Goal: Task Accomplishment & Management: Manage account settings

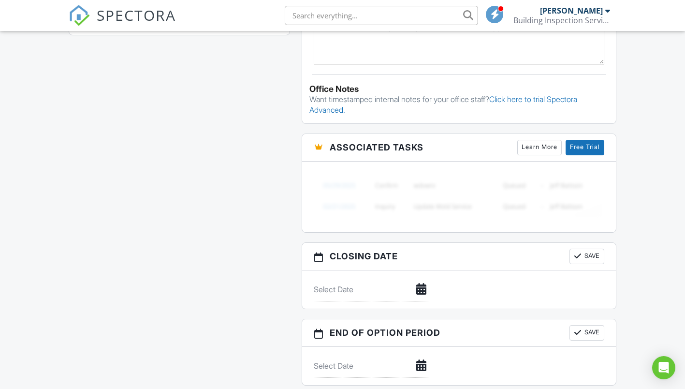
scroll to position [774, 0]
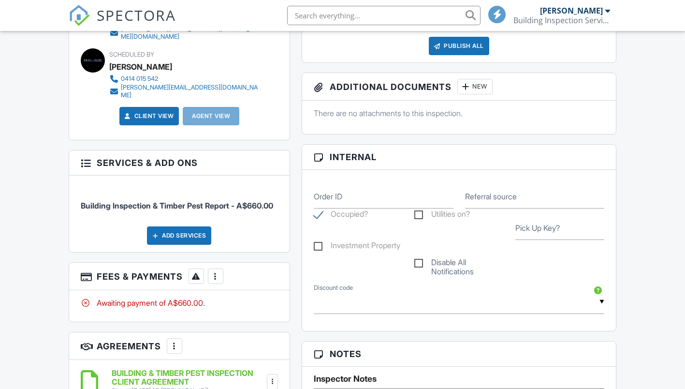
click at [220, 271] on div at bounding box center [216, 276] width 10 height 10
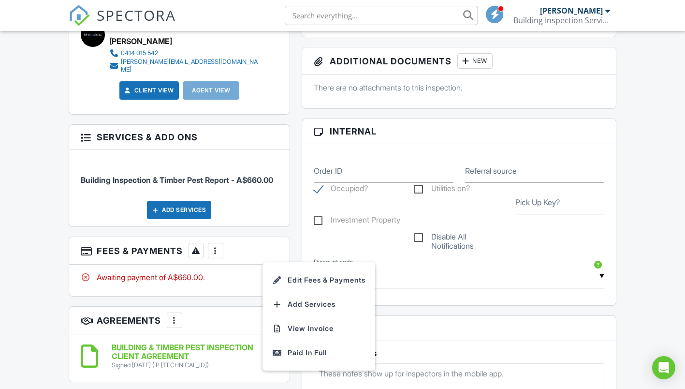
scroll to position [435, 0]
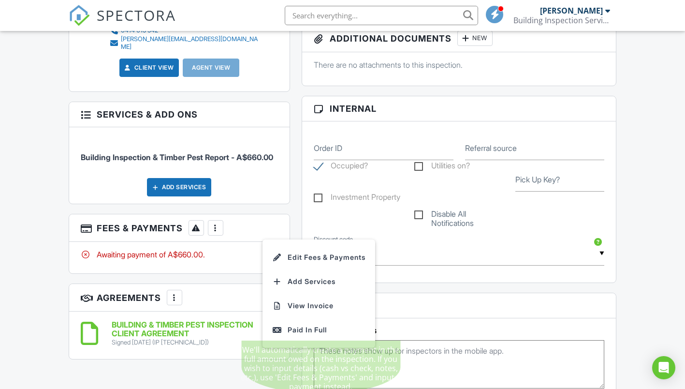
click at [297, 324] on div "Paid In Full" at bounding box center [318, 330] width 93 height 12
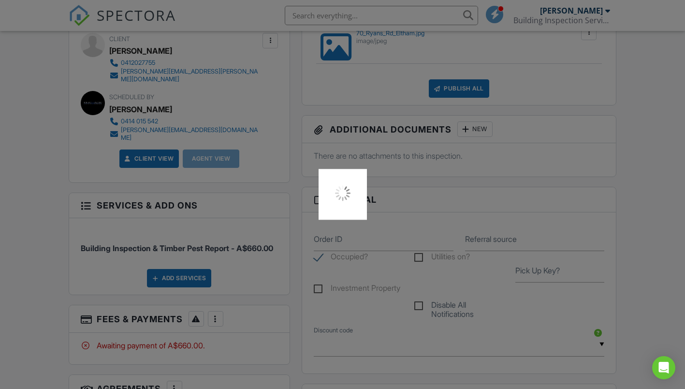
scroll to position [338, 0]
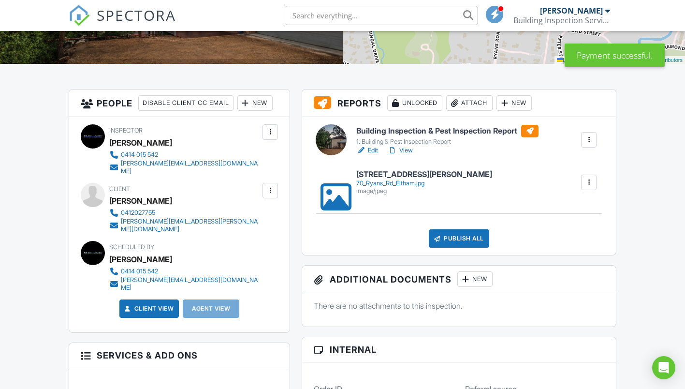
scroll to position [193, 0]
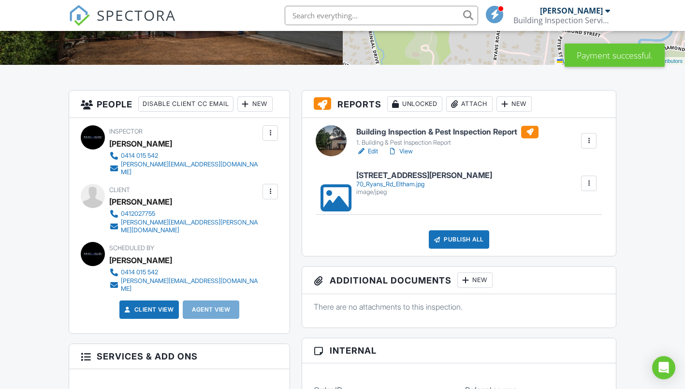
click at [404, 153] on link "View" at bounding box center [400, 152] width 25 height 10
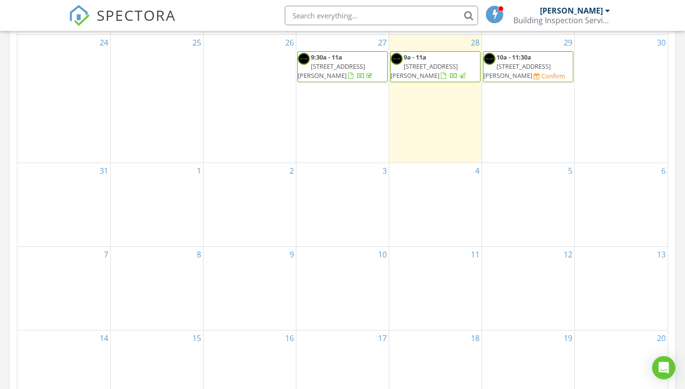
scroll to position [387, 0]
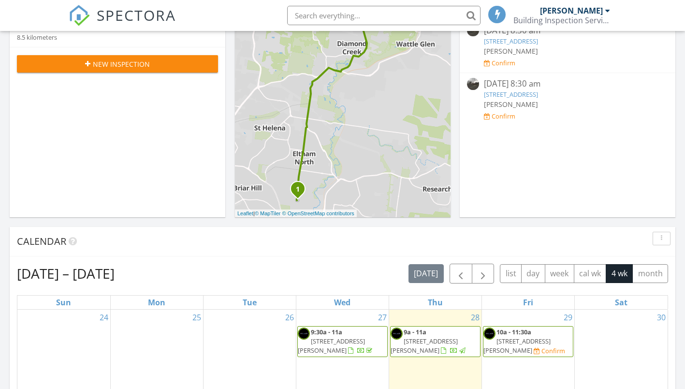
scroll to position [387, 0]
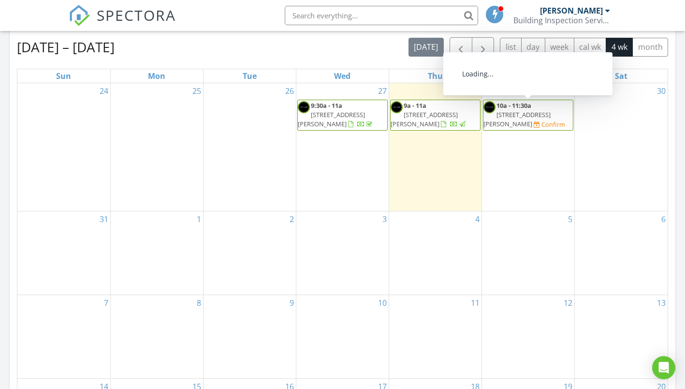
click at [531, 114] on span "[STREET_ADDRESS][PERSON_NAME]" at bounding box center [517, 119] width 67 height 18
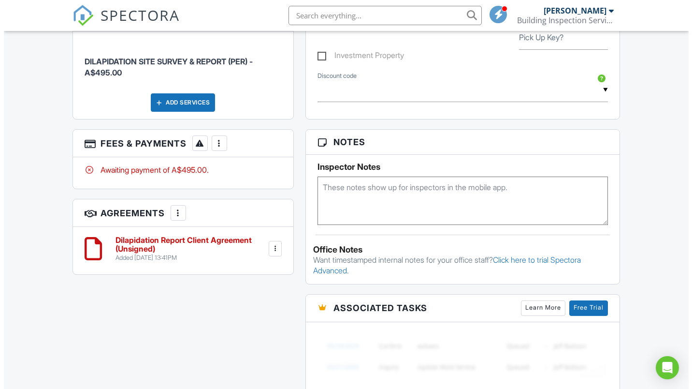
scroll to position [629, 0]
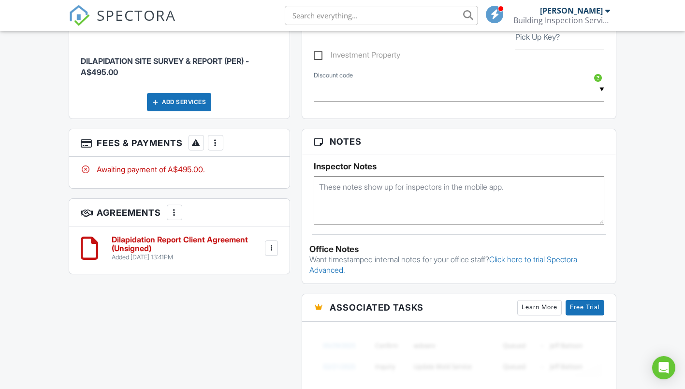
click at [220, 142] on div at bounding box center [216, 143] width 10 height 10
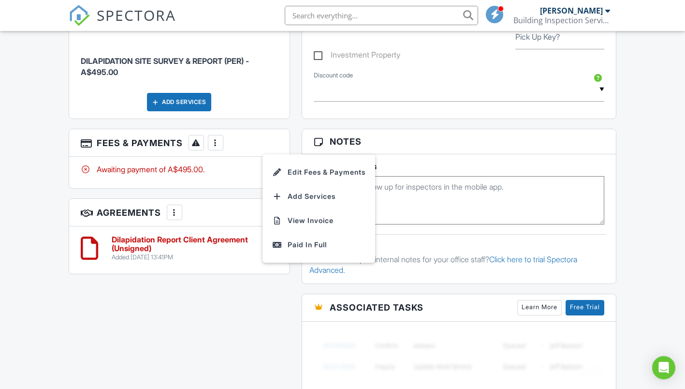
click at [294, 172] on li "Edit Fees & Payments" at bounding box center [318, 172] width 101 height 24
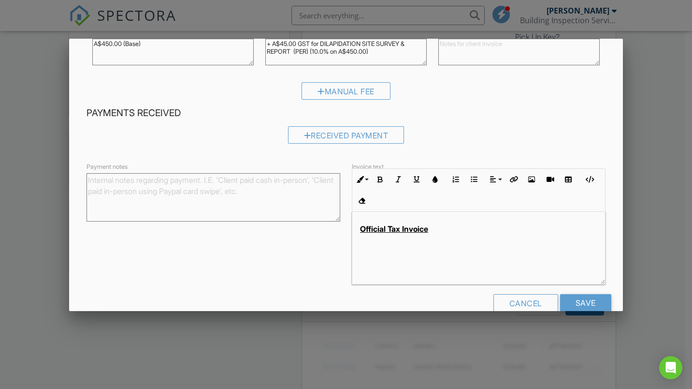
scroll to position [124, 0]
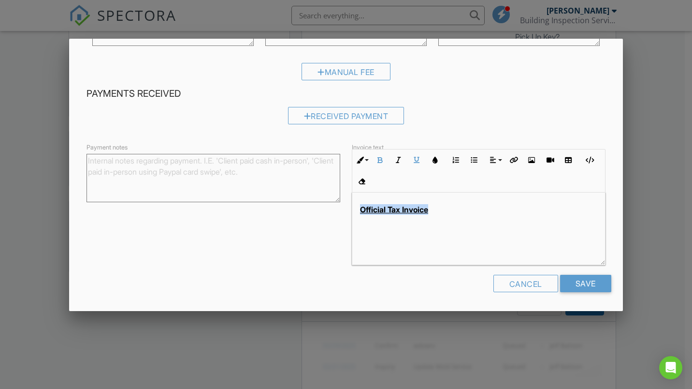
drag, startPoint x: 397, startPoint y: 208, endPoint x: 348, endPoint y: 205, distance: 49.5
click at [348, 205] on div "Invoice text Inline Style XLarge Large Normal Small Light Small/Light Bold Ital…" at bounding box center [478, 207] width 265 height 116
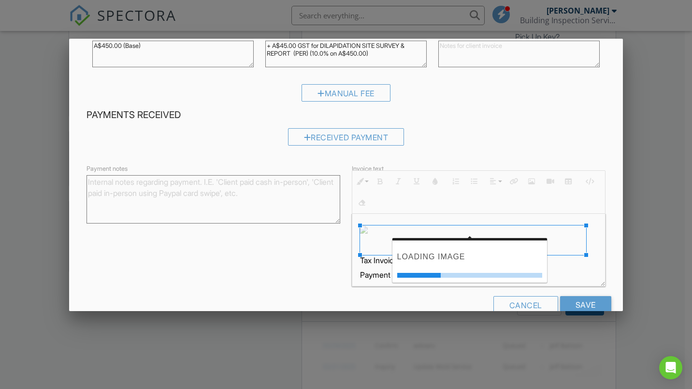
scroll to position [48, 0]
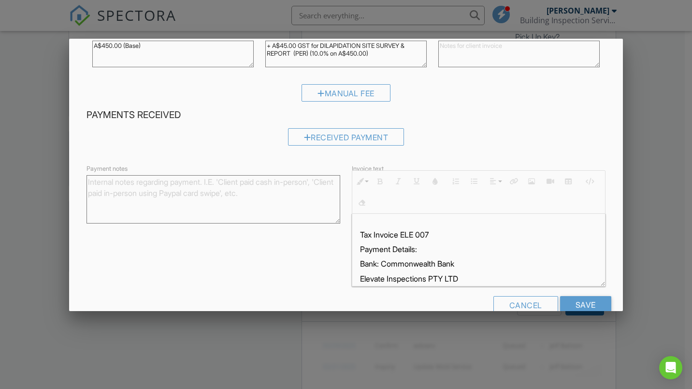
click at [430, 230] on button "Align" at bounding box center [439, 223] width 18 height 18
click at [428, 231] on p "Tax Invoice ELE 007" at bounding box center [478, 234] width 237 height 11
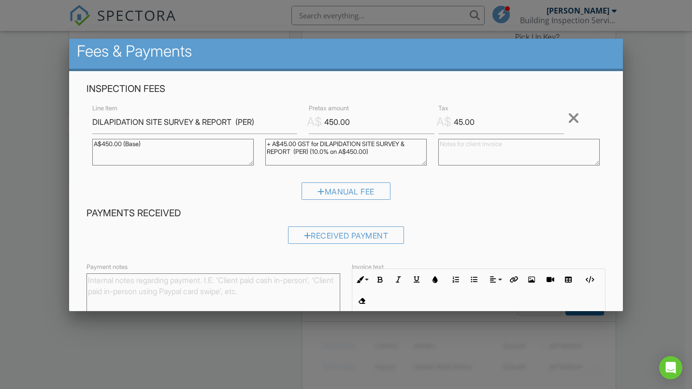
scroll to position [0, 0]
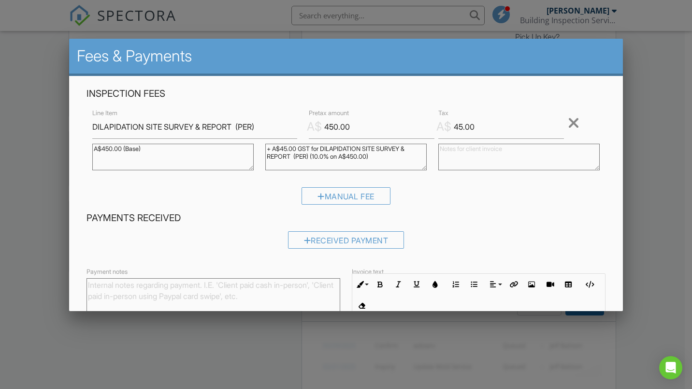
click at [109, 147] on textarea "A$450.00 (Base)" at bounding box center [172, 157] width 161 height 27
type textarea "A$900.00 (Base)"
click at [331, 127] on input "450.00" at bounding box center [372, 127] width 126 height 24
type input "900.00"
click at [458, 127] on input "45.00" at bounding box center [502, 127] width 126 height 24
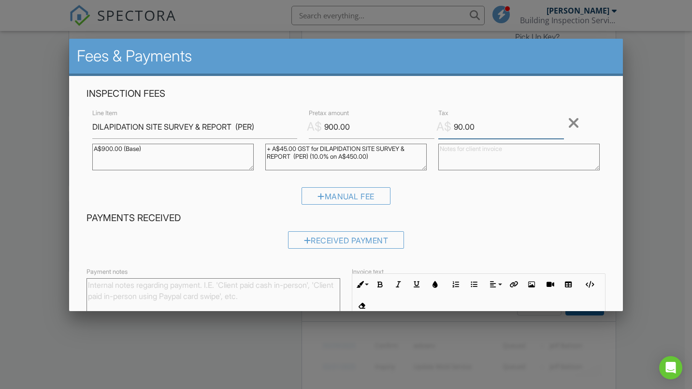
type input "90.00"
click at [287, 149] on textarea "+ A$45.00 GST for DILAPIDATION SITE SURVEY & REPORT (PER) (10.0% on A$450.00)" at bounding box center [345, 157] width 161 height 27
click at [357, 156] on textarea "+ A$45.00 GST for DILAPIDATION SITE SURVEY & REPORT (PER) (10.0% on A$450.00)" at bounding box center [345, 157] width 161 height 27
type textarea "+ A$90.00 GST for DILAPIDATION SITE SURVEY & REPORT (PER) (10.0% on A$900.00)"
click at [419, 184] on div "Inspection Fees Line Item DILAPIDATION SITE SURVEY & REPORT (PER) A$ Pretax amo…" at bounding box center [346, 150] width 531 height 124
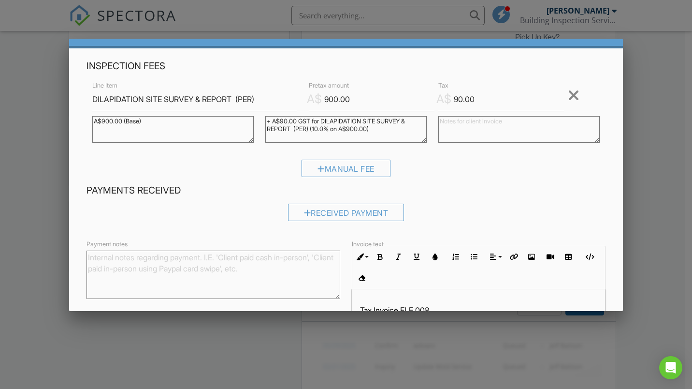
scroll to position [124, 0]
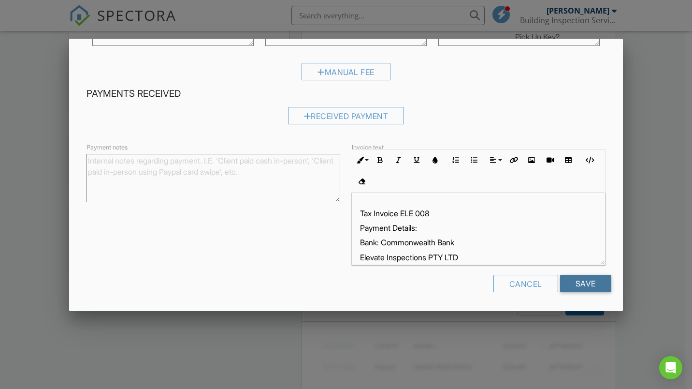
click at [576, 279] on input "Save" at bounding box center [585, 283] width 51 height 17
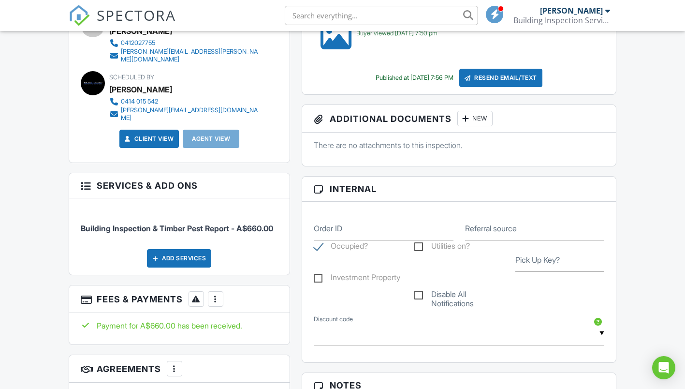
scroll to position [387, 0]
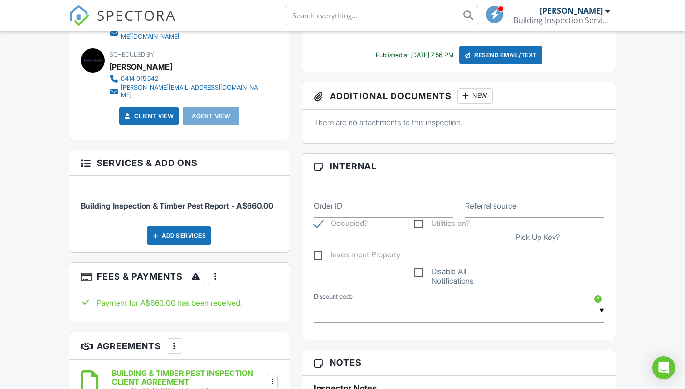
click at [220, 271] on div at bounding box center [216, 276] width 10 height 10
click at [304, 345] on li "View Invoice" at bounding box center [318, 354] width 101 height 24
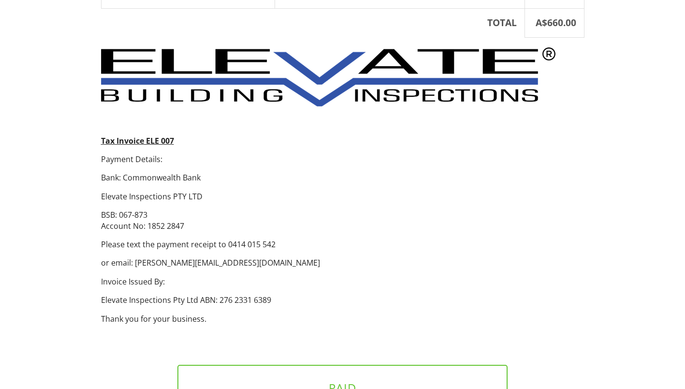
scroll to position [338, 0]
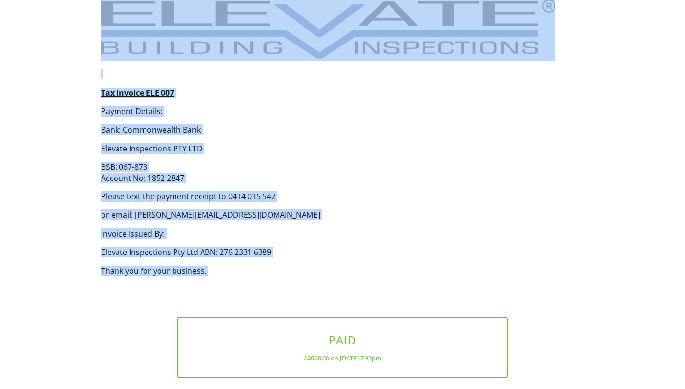
drag, startPoint x: 281, startPoint y: 273, endPoint x: 115, endPoint y: 31, distance: 293.5
click at [115, 31] on div "Building Inspection Services INVOICE Bill To [PERSON_NAME] 0412027755 [PERSON_N…" at bounding box center [343, 63] width 484 height 742
click at [324, 161] on p "BSB: 067-873 Account No: 1852 2847" at bounding box center [343, 172] width 484 height 22
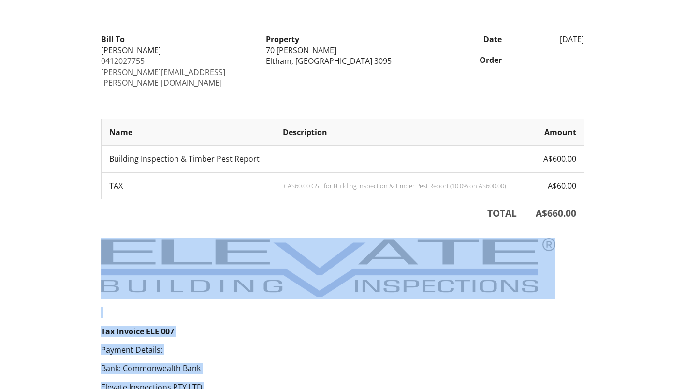
scroll to position [97, 0]
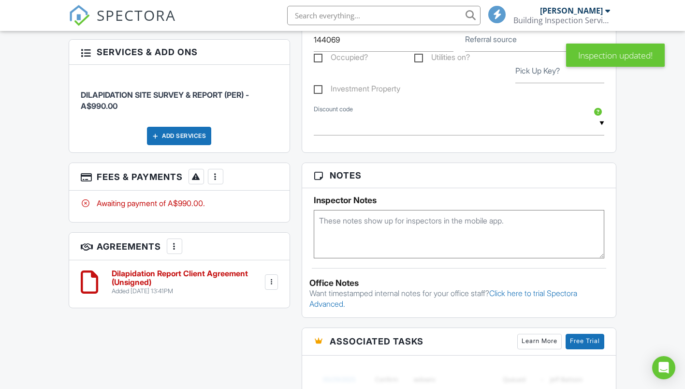
scroll to position [629, 0]
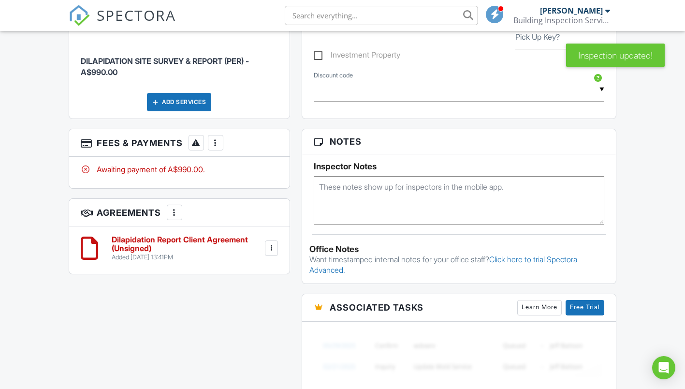
click at [220, 145] on div at bounding box center [216, 143] width 10 height 10
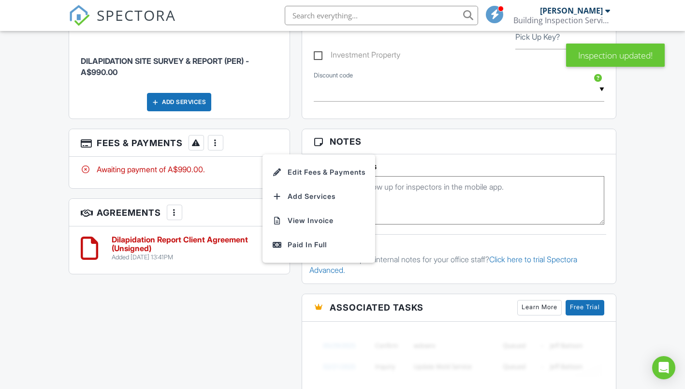
click at [301, 219] on li "View Invoice" at bounding box center [318, 220] width 101 height 24
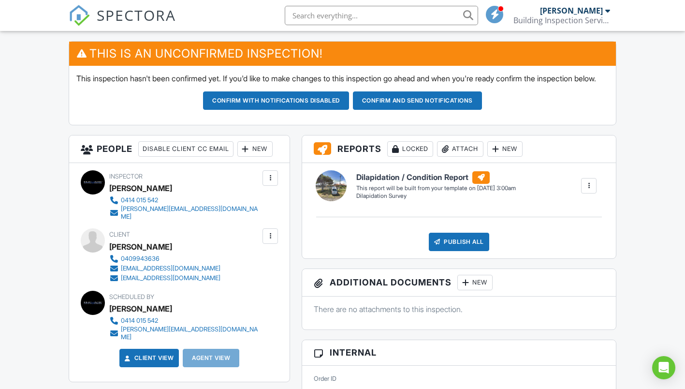
scroll to position [242, 0]
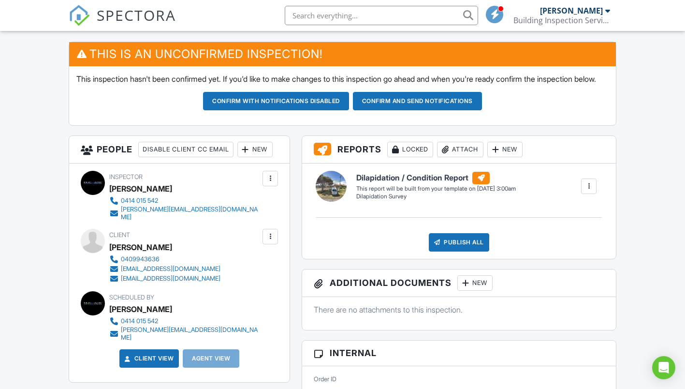
click at [588, 191] on div at bounding box center [589, 186] width 10 height 10
click at [564, 220] on div "Build Now" at bounding box center [569, 214] width 47 height 12
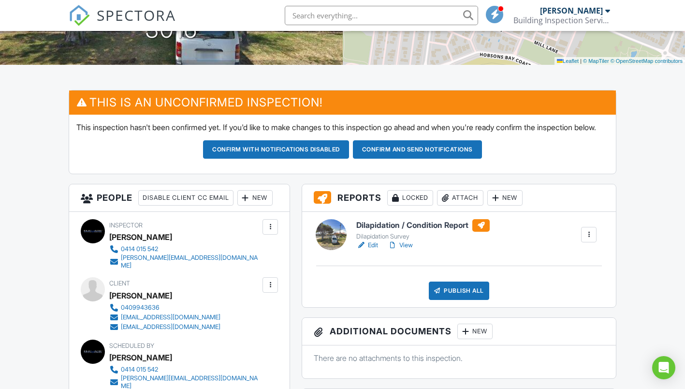
click at [408, 250] on link "View" at bounding box center [400, 245] width 25 height 10
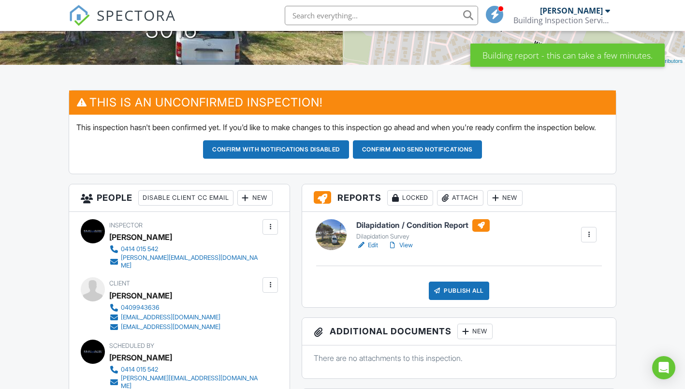
click at [375, 250] on link "Edit" at bounding box center [367, 245] width 22 height 10
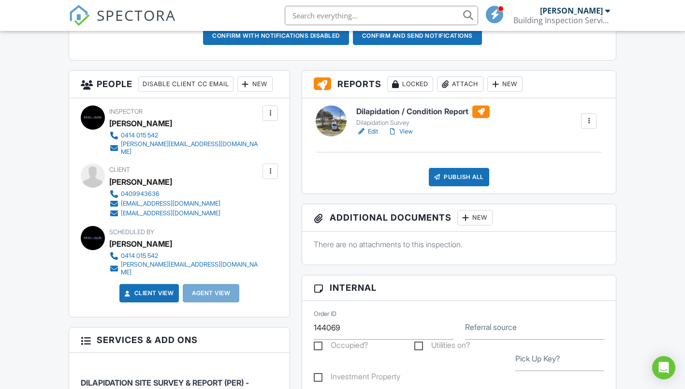
scroll to position [290, 0]
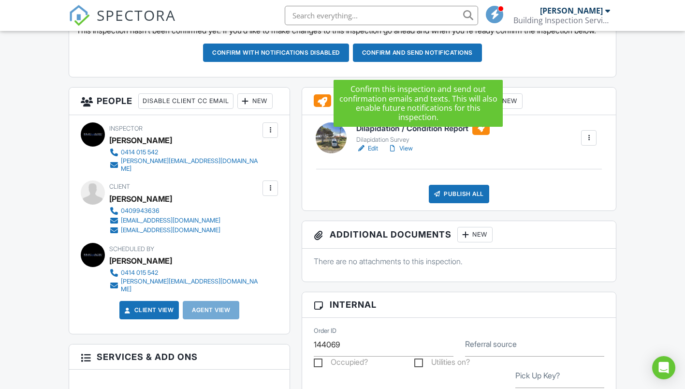
click at [349, 62] on button "Confirm and send notifications" at bounding box center [276, 53] width 146 height 18
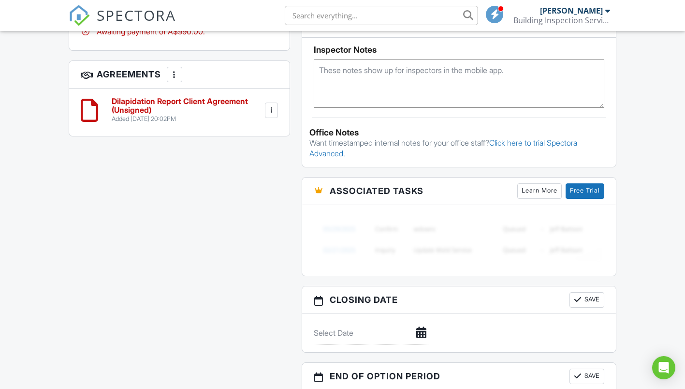
scroll to position [650, 0]
